Goal: Information Seeking & Learning: Learn about a topic

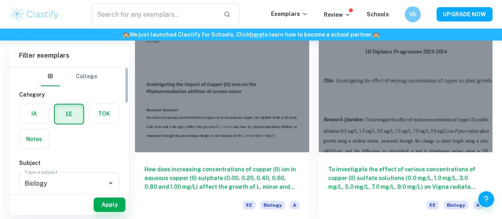
scroll to position [79, 0]
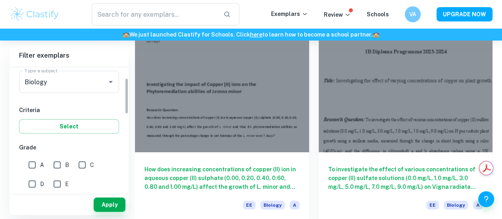
scroll to position [127, 0]
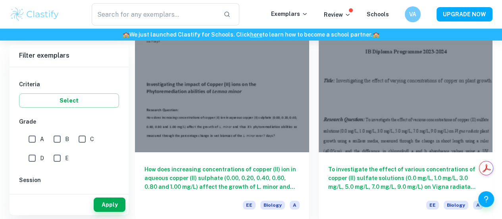
click at [29, 140] on input "A" at bounding box center [32, 139] width 16 height 16
checkbox input "true"
click at [109, 207] on button "Apply" at bounding box center [110, 204] width 32 height 14
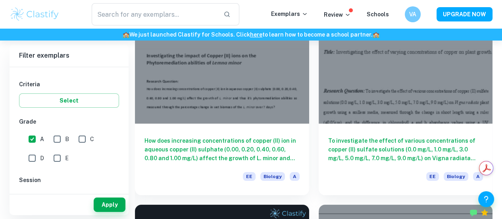
scroll to position [0, 0]
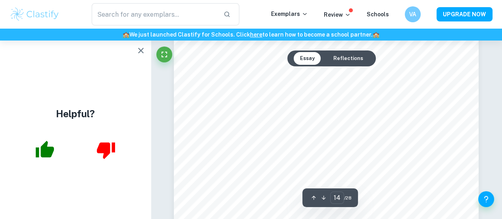
scroll to position [5585, 0]
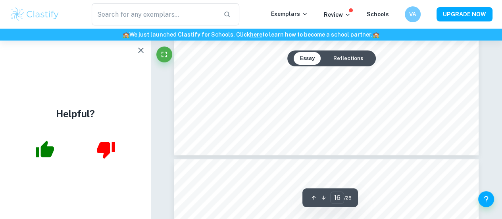
type input "17"
